Goal: Information Seeking & Learning: Find specific page/section

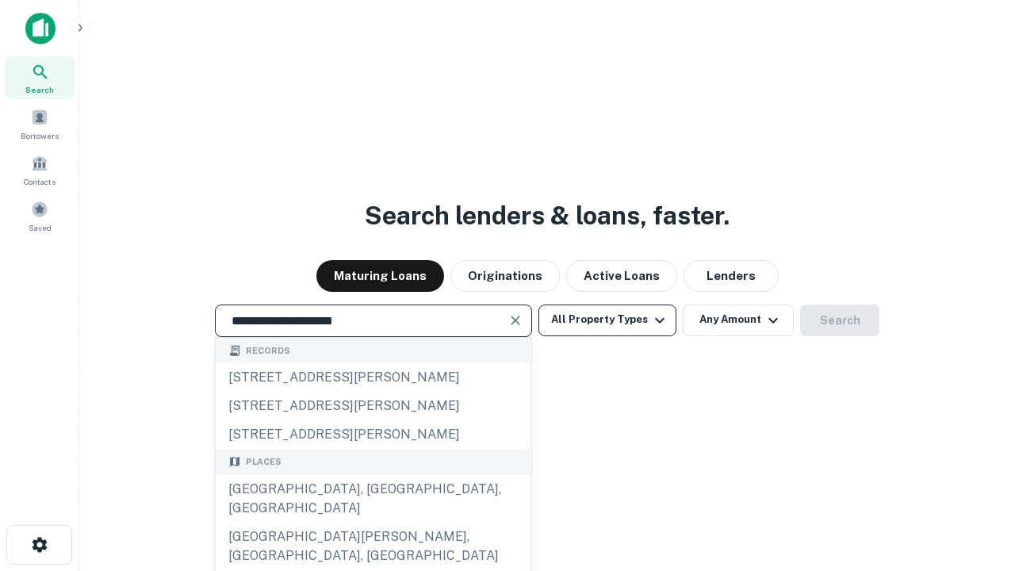
click at [373, 523] on div "[GEOGRAPHIC_DATA], [GEOGRAPHIC_DATA], [GEOGRAPHIC_DATA]" at bounding box center [374, 499] width 316 height 48
click at [608, 320] on button "All Property Types" at bounding box center [608, 321] width 138 height 32
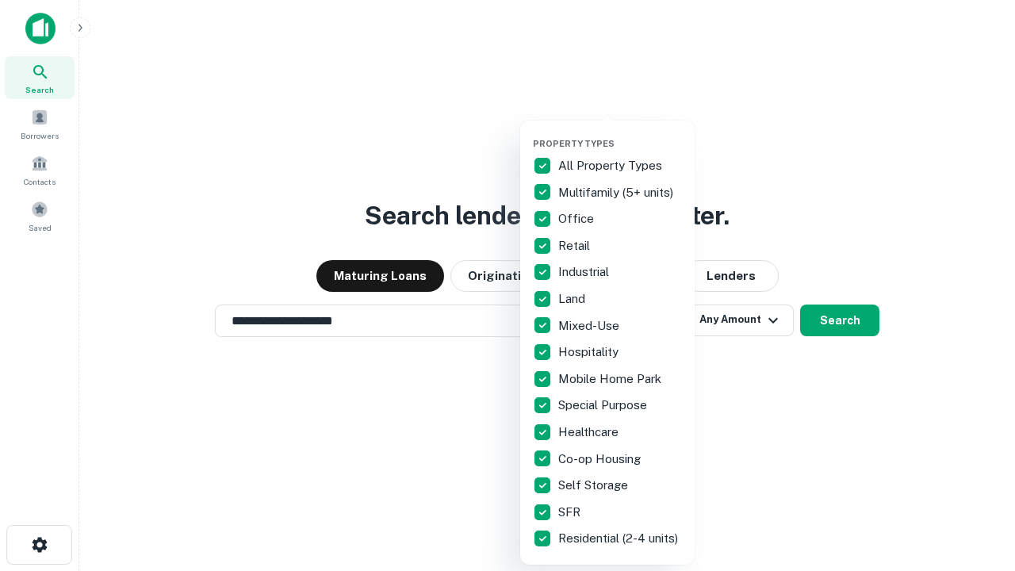
type input "**********"
click at [620, 133] on button "button" at bounding box center [620, 133] width 175 height 1
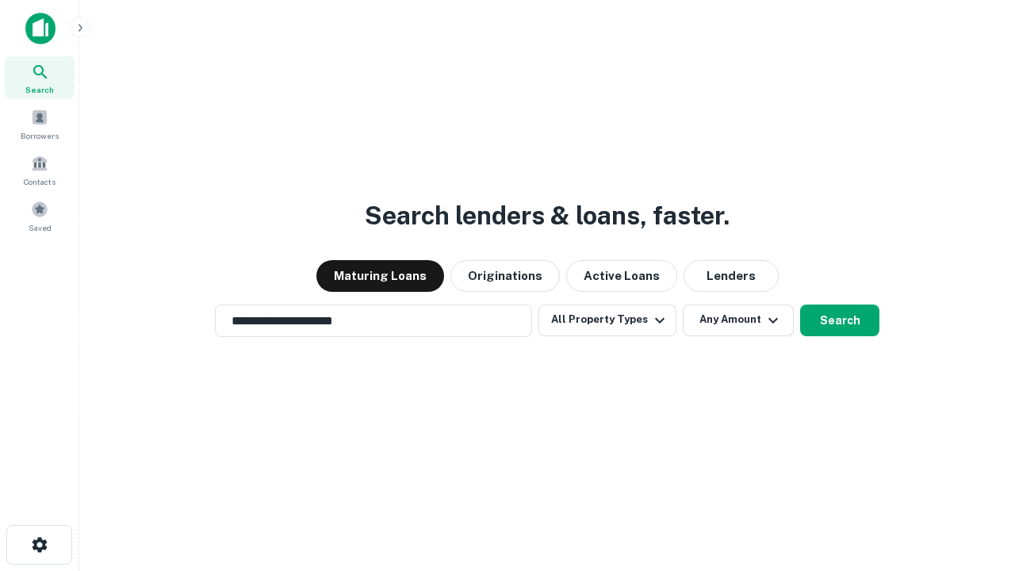
scroll to position [10, 191]
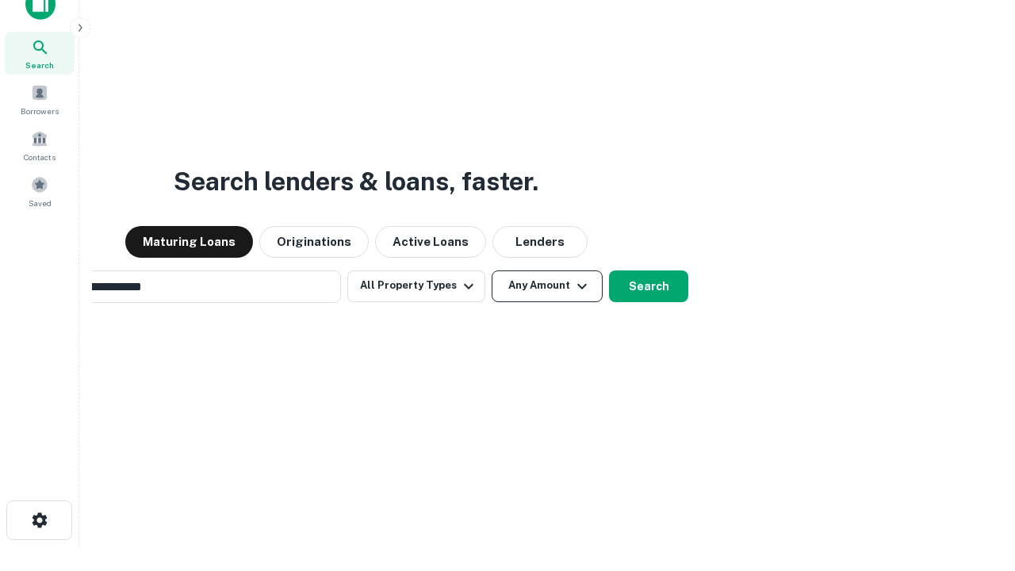
click at [492, 271] on button "Any Amount" at bounding box center [547, 287] width 111 height 32
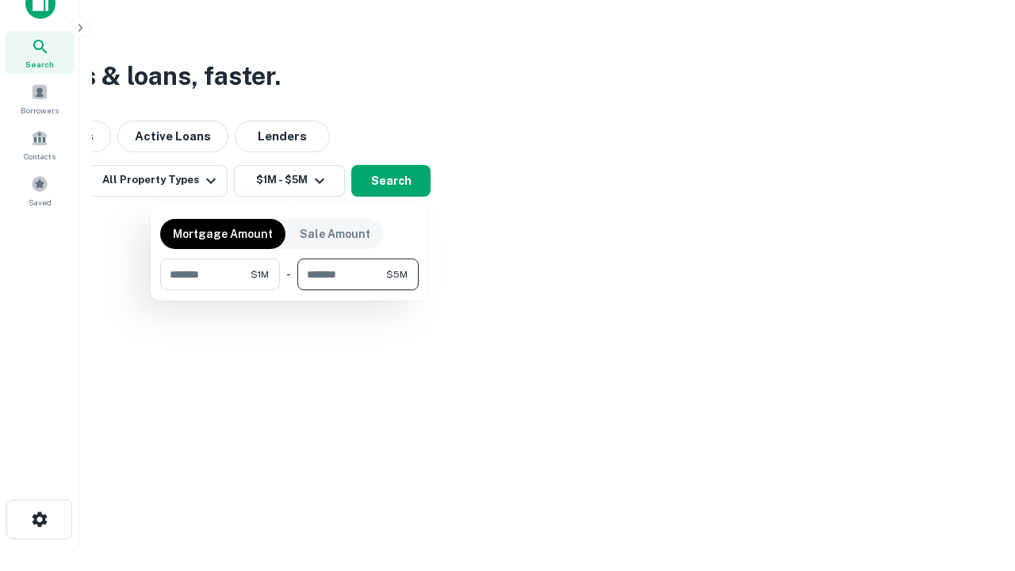
type input "*******"
click at [290, 290] on button "button" at bounding box center [289, 290] width 259 height 1
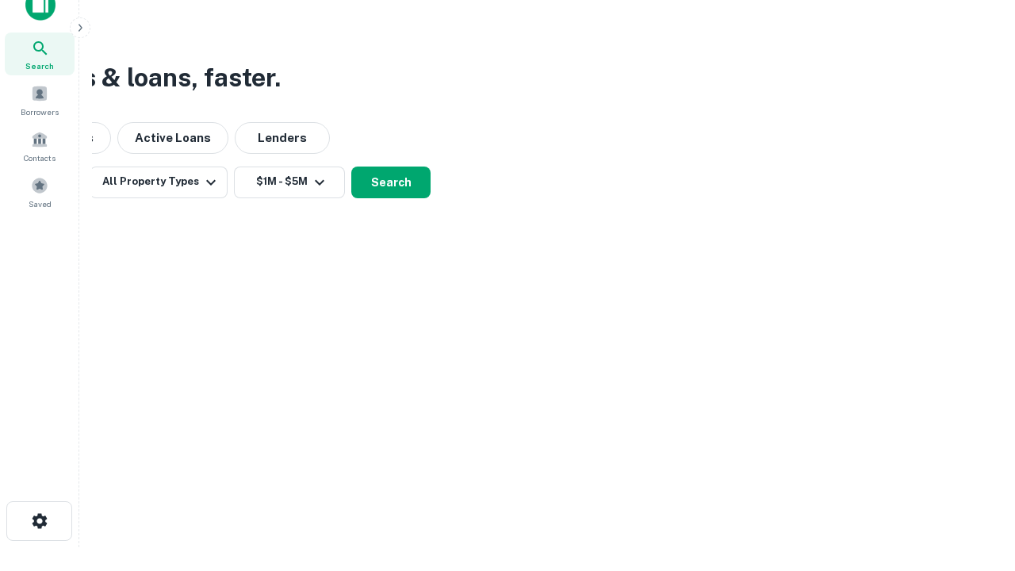
scroll to position [10, 293]
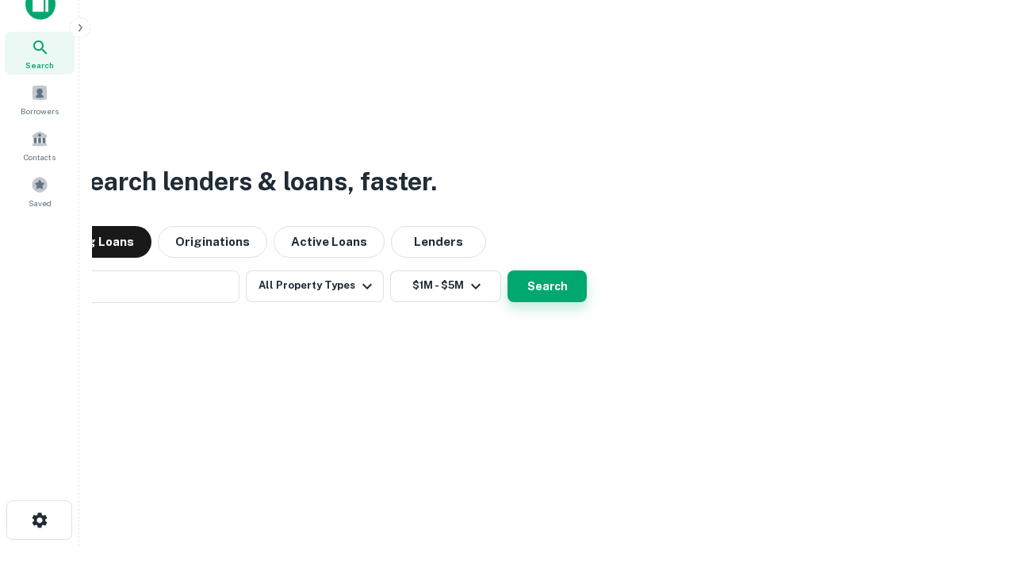
click at [508, 271] on button "Search" at bounding box center [547, 287] width 79 height 32
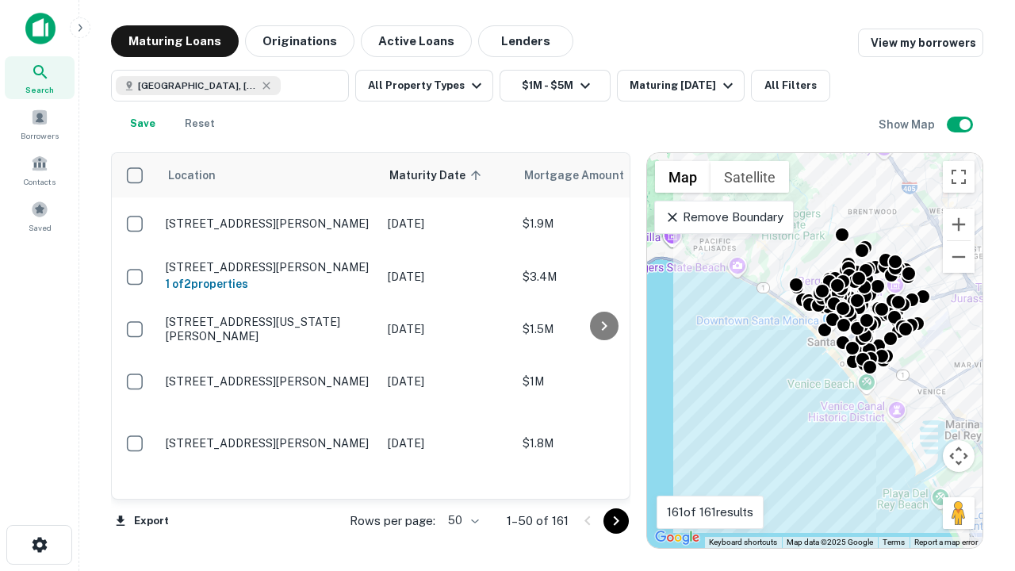
click at [461, 520] on body "Search Borrowers Contacts Saved Maturing Loans Originations Active Loans Lender…" at bounding box center [507, 285] width 1015 height 571
click at [462, 481] on li "25" at bounding box center [462, 480] width 46 height 29
